Goal: Navigation & Orientation: Find specific page/section

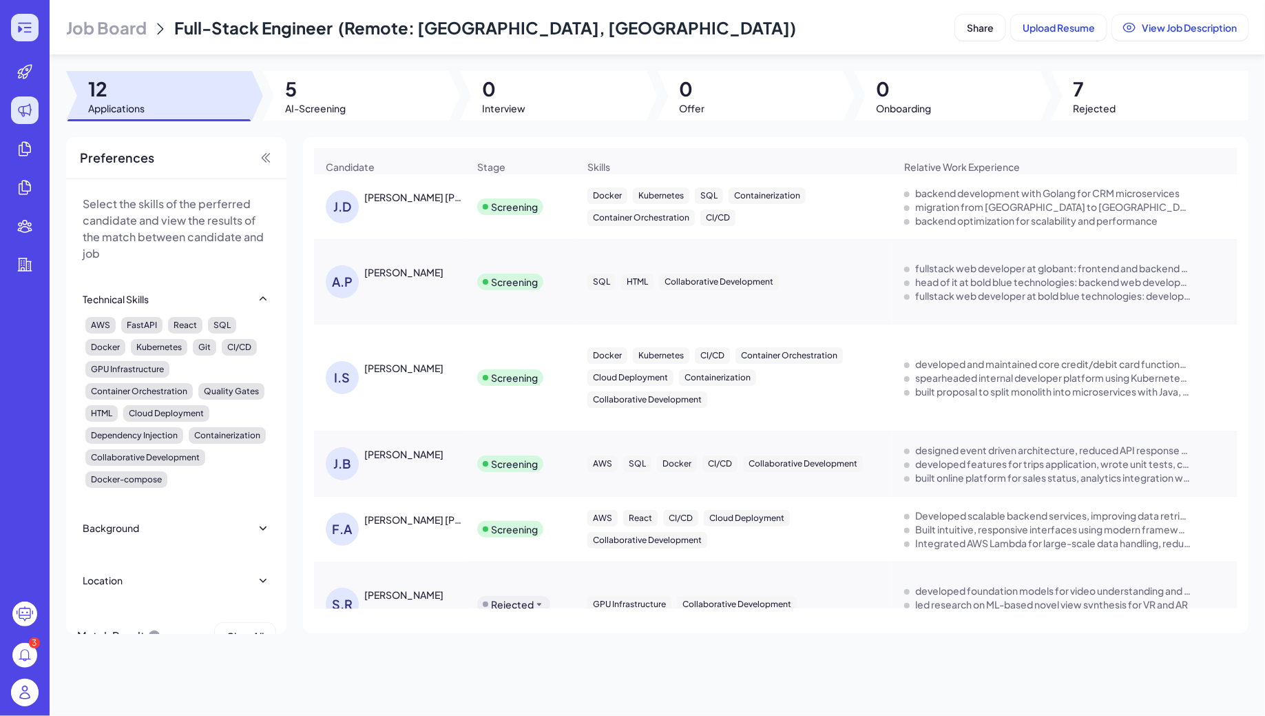
click at [31, 30] on icon at bounding box center [25, 27] width 17 height 17
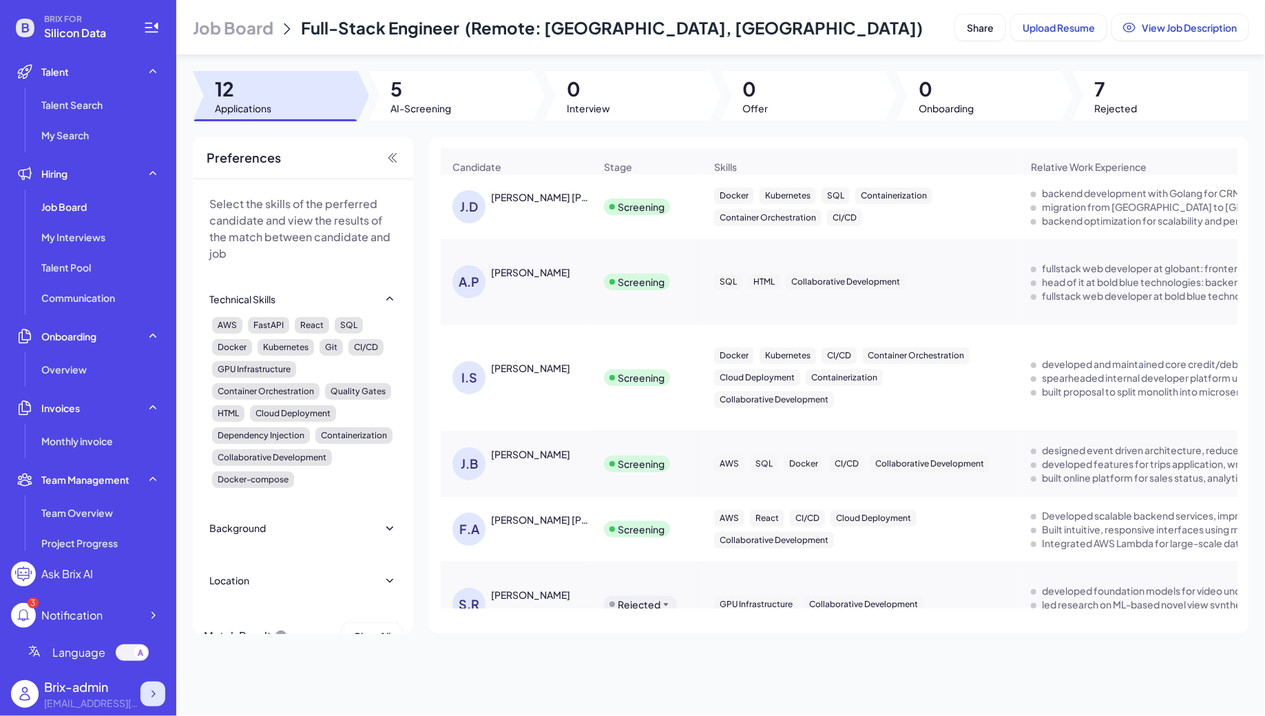
click at [149, 694] on icon at bounding box center [153, 694] width 14 height 14
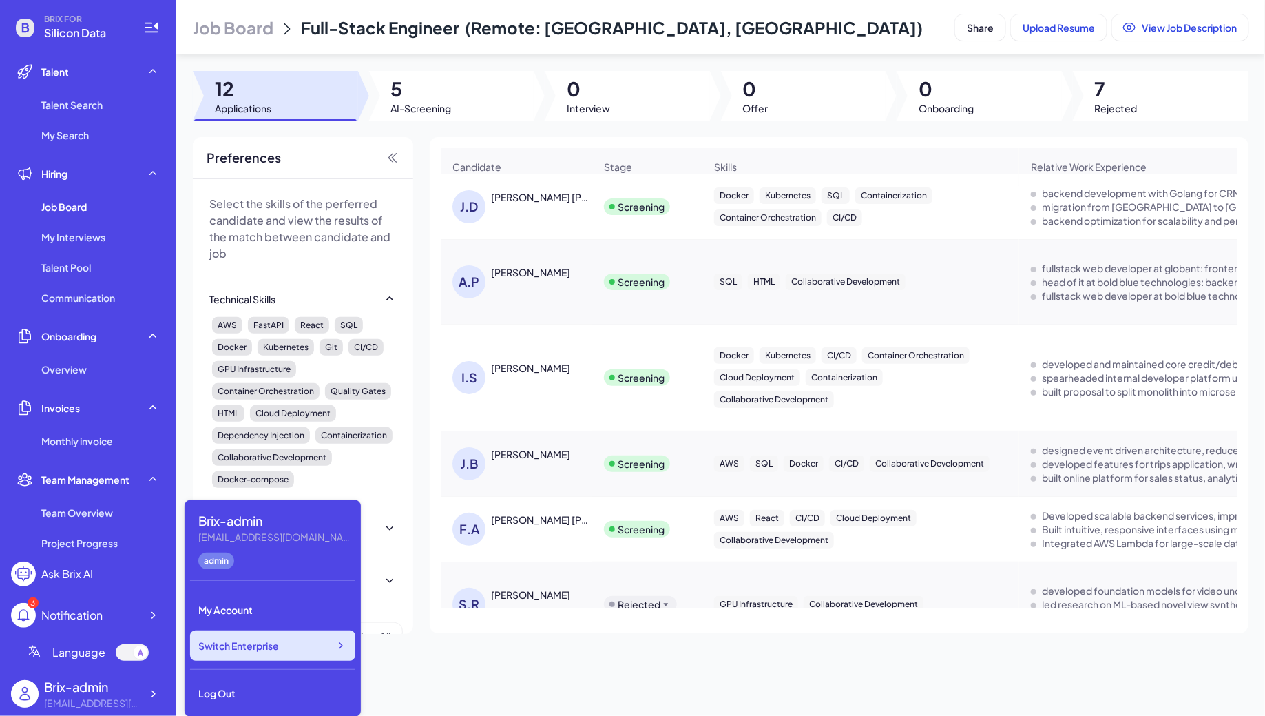
click at [289, 642] on div "Switch Enterprise" at bounding box center [272, 645] width 165 height 30
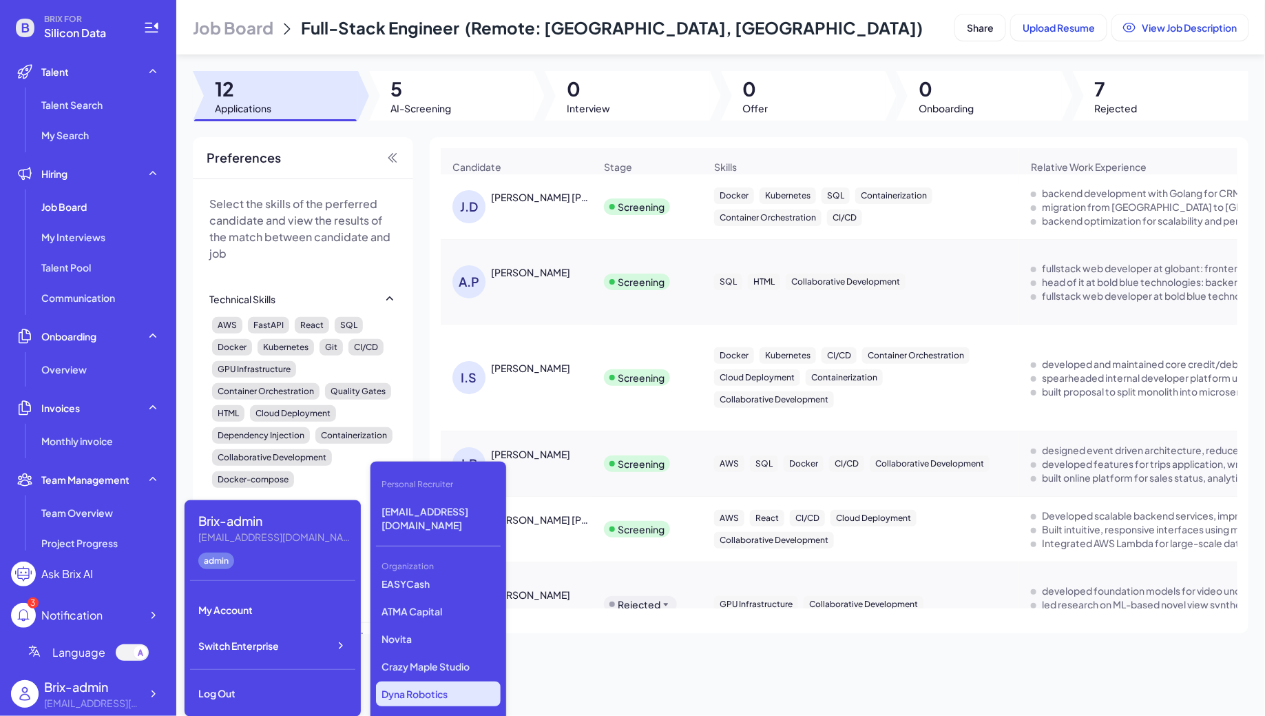
scroll to position [3954, 0]
click at [441, 662] on p "Crazy Maple Studio" at bounding box center [438, 674] width 125 height 25
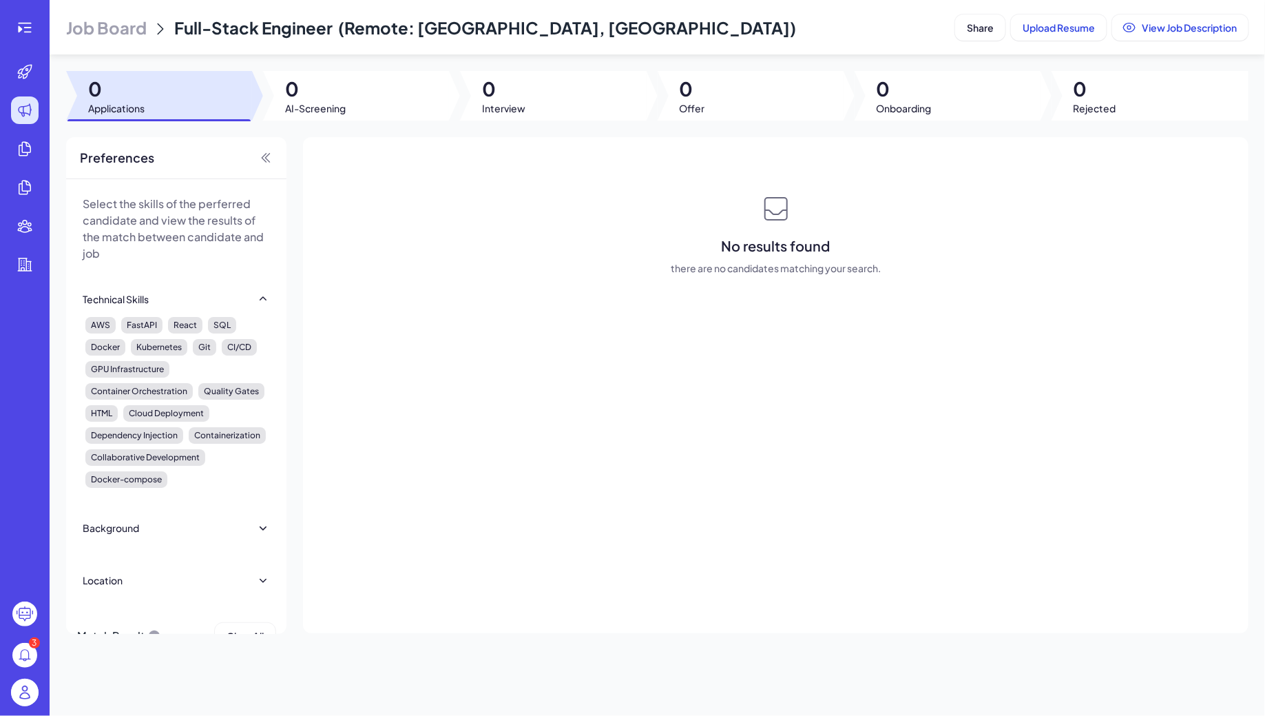
click at [111, 30] on span "Job Board" at bounding box center [106, 28] width 81 height 22
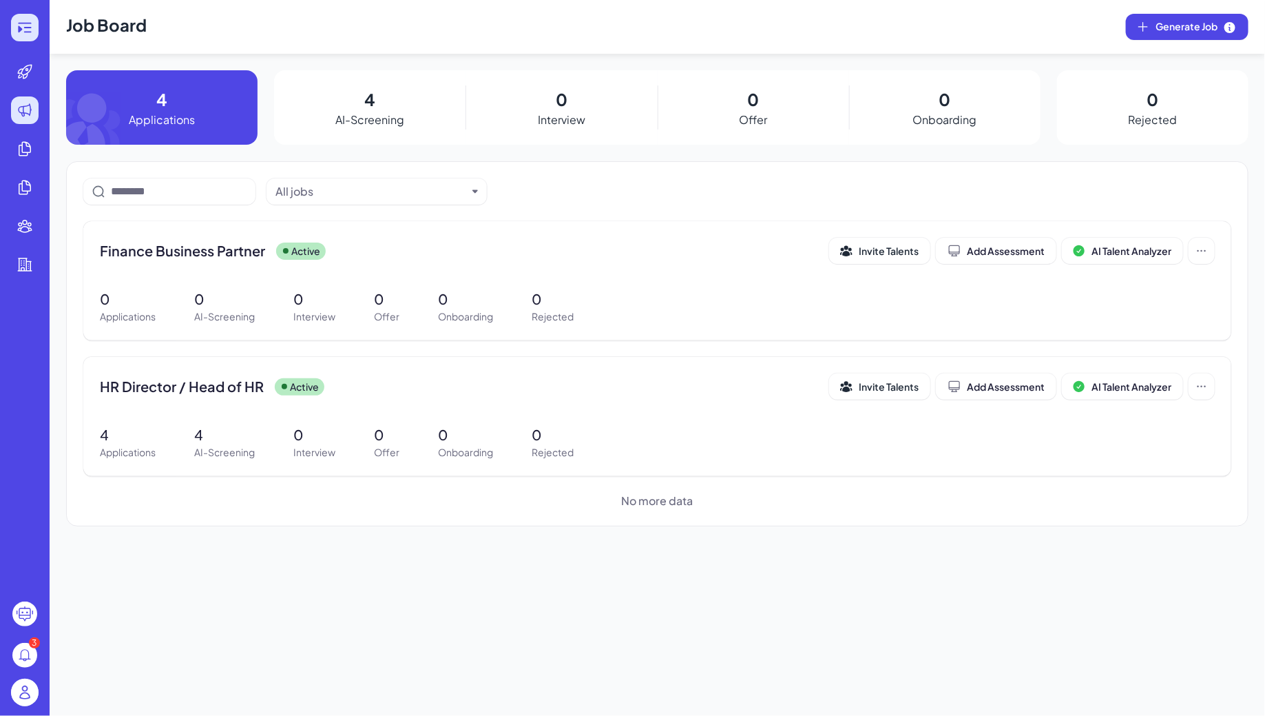
click at [24, 24] on icon at bounding box center [25, 27] width 17 height 17
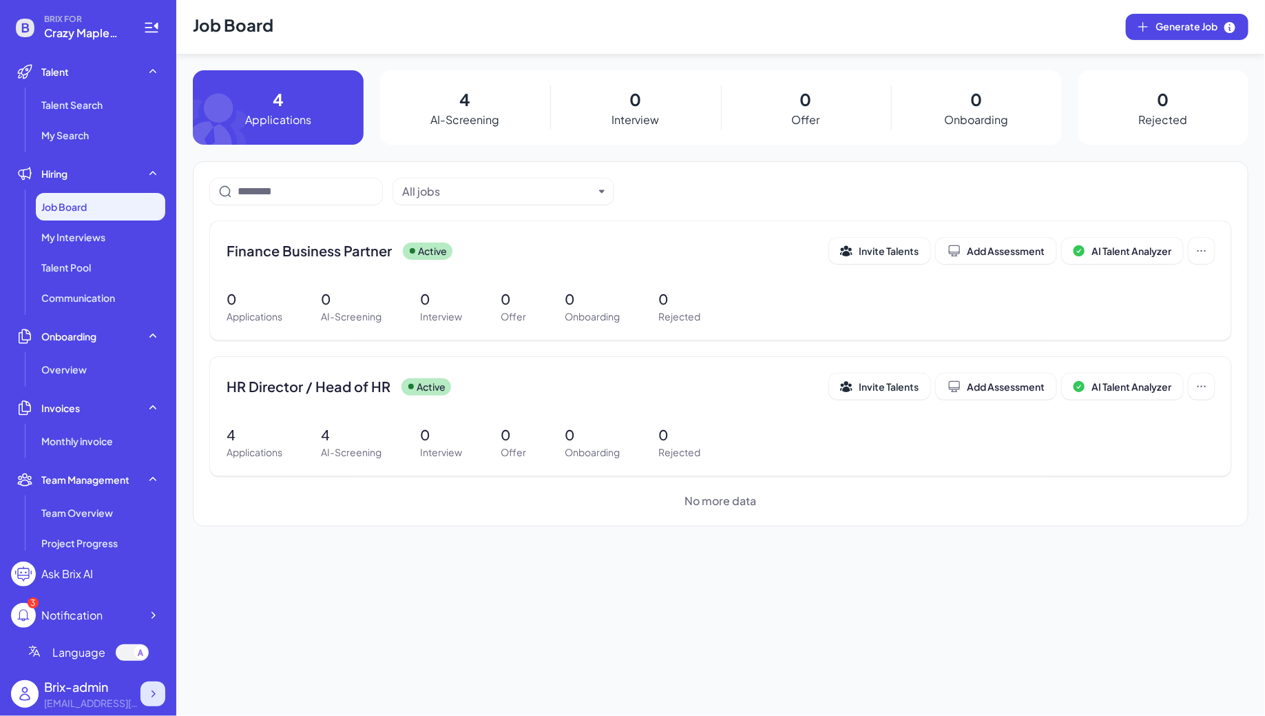
click at [155, 691] on icon at bounding box center [153, 694] width 14 height 14
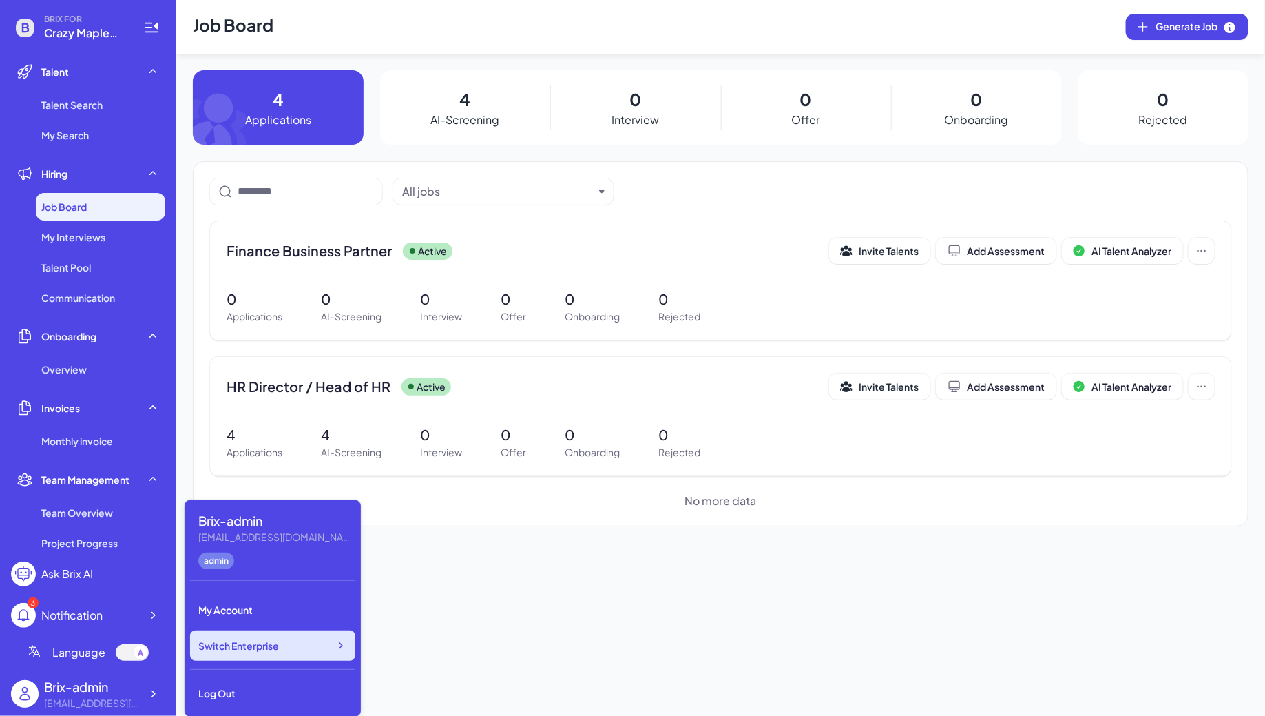
click at [255, 649] on span "Switch Enterprise" at bounding box center [238, 645] width 81 height 14
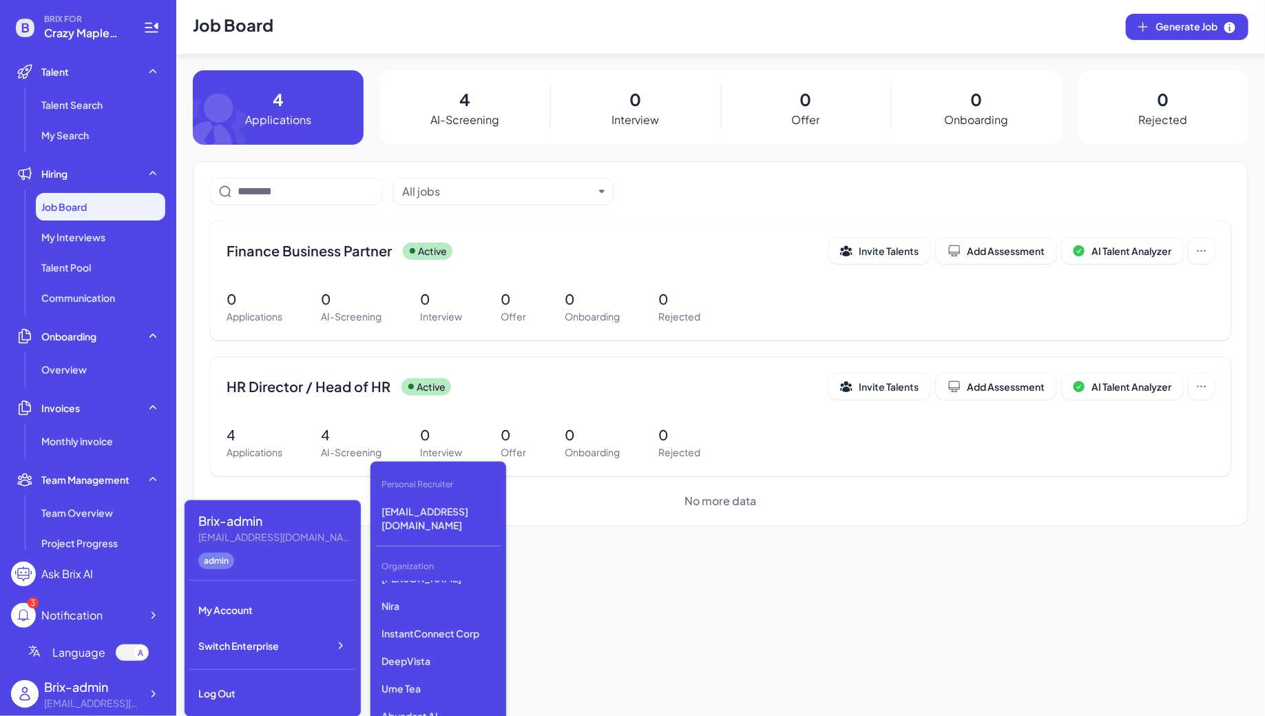
scroll to position [3963, 0]
click at [437, 681] on p "Dyna Robotics" at bounding box center [438, 693] width 125 height 25
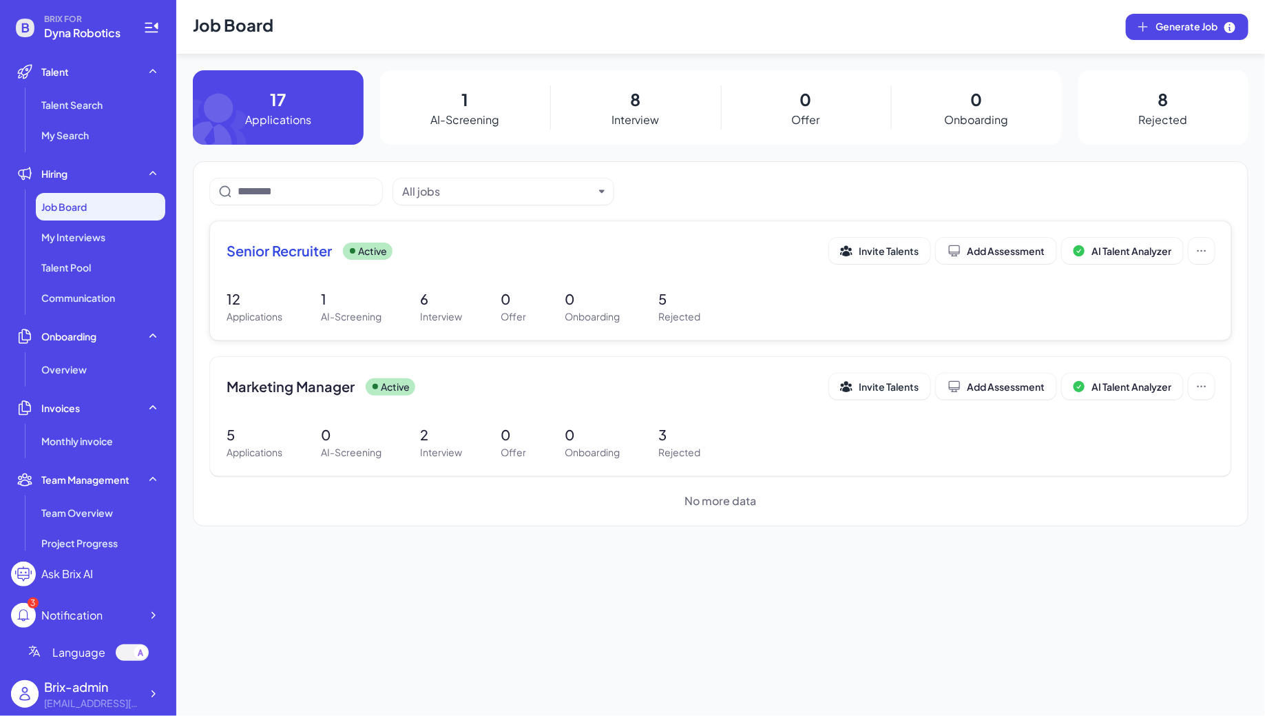
click at [288, 287] on div "Senior Recruiter Active Invite Talents Add Assessment AI Talent Analyzer 12 App…" at bounding box center [720, 280] width 1021 height 119
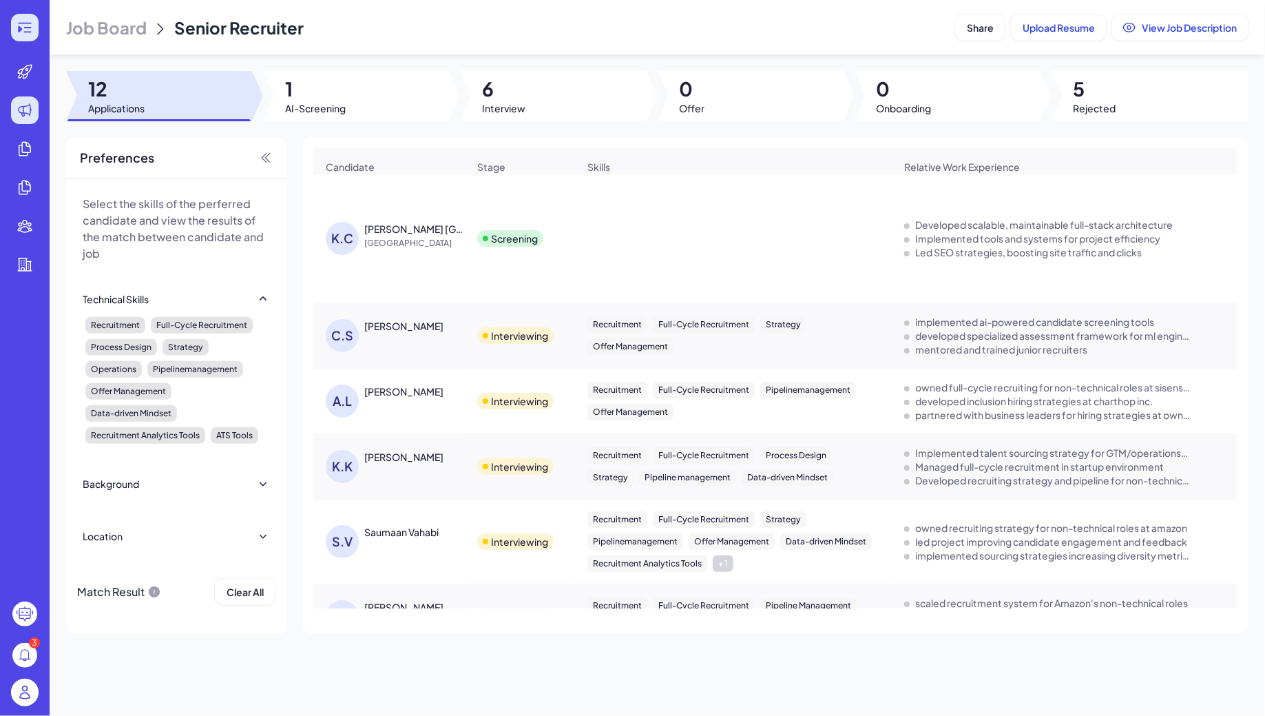
click at [27, 24] on icon at bounding box center [25, 27] width 17 height 17
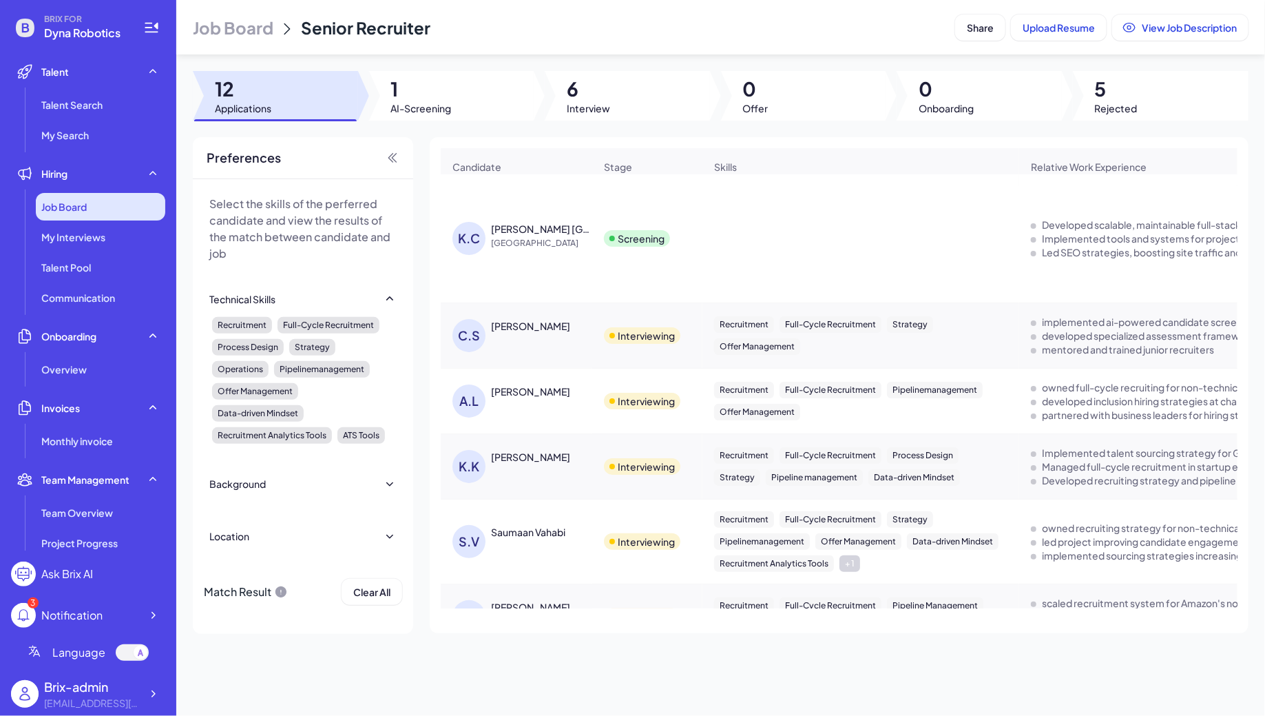
click at [116, 207] on div "Job Board" at bounding box center [100, 207] width 129 height 28
